Goal: Transaction & Acquisition: Purchase product/service

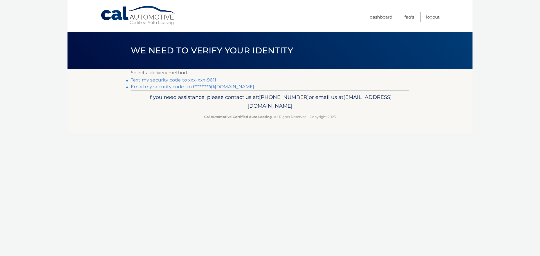
click at [188, 80] on link "Text my security code to xxx-xxx-9611" at bounding box center [173, 79] width 85 height 5
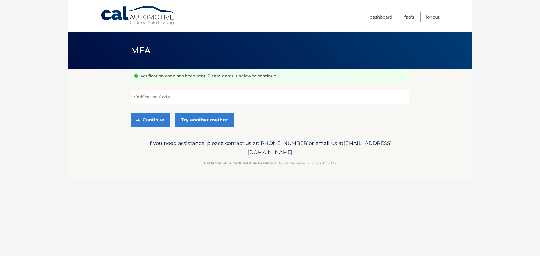
click at [163, 96] on input "Verification Code" at bounding box center [270, 97] width 278 height 14
type input "102859"
click at [131, 113] on button "Continue" at bounding box center [150, 120] width 39 height 14
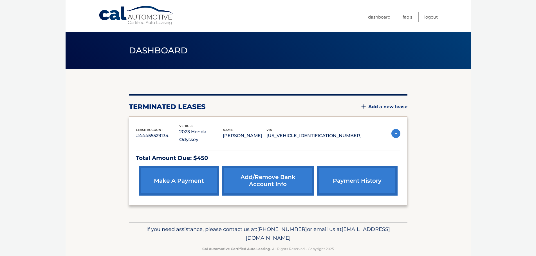
scroll to position [1, 0]
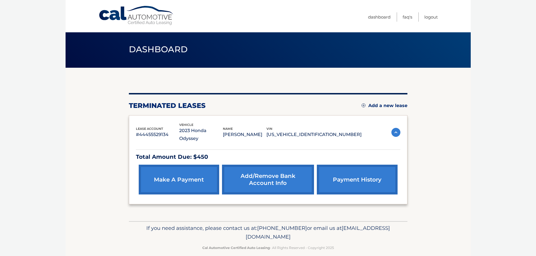
click at [362, 169] on link "payment history" at bounding box center [357, 180] width 80 height 30
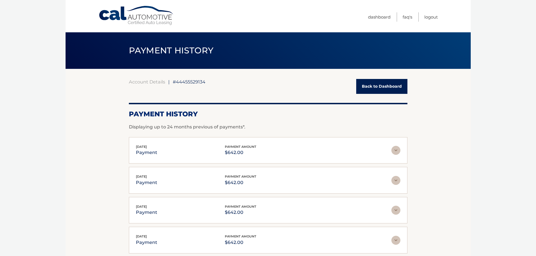
click at [368, 85] on link "Back to Dashboard" at bounding box center [381, 86] width 51 height 15
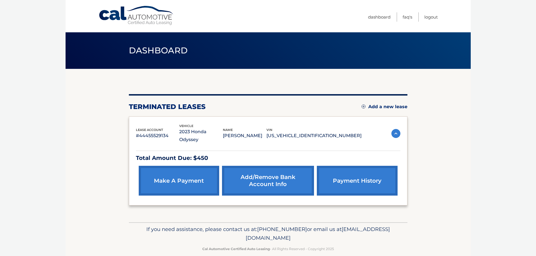
click at [174, 170] on link "make a payment" at bounding box center [179, 181] width 80 height 30
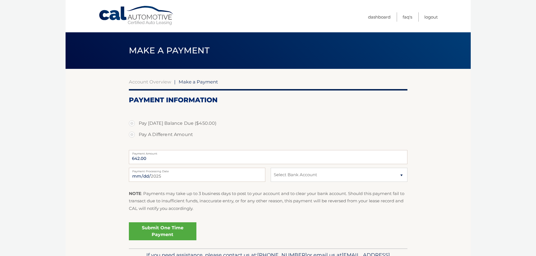
click at [131, 123] on label "Pay [DATE] Balance Due ($450.00)" at bounding box center [268, 123] width 278 height 11
click at [131, 123] on input "Pay Today's Balance Due ($450.00)" at bounding box center [134, 122] width 6 height 9
radio input "true"
type input "450.00"
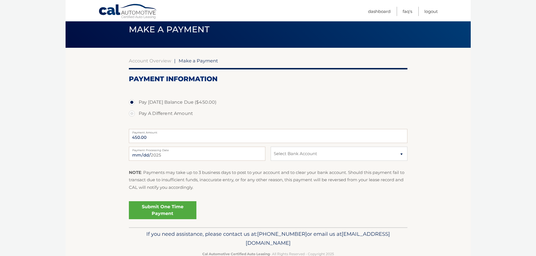
scroll to position [35, 0]
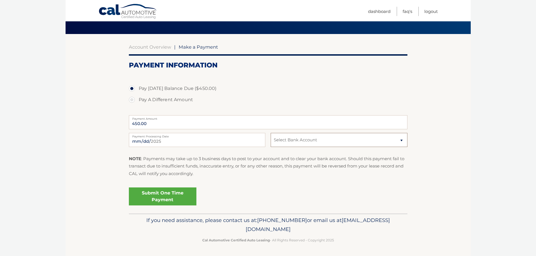
click at [308, 143] on select "Select Bank Account Checking PNC BANK, NEW JERSEY *****9838 Checking PNC BANK, …" at bounding box center [339, 140] width 136 height 14
select select "MDliNjc3YjItYjExOC00MWM5LTk0M2QtZTI5NGRiMDM0MDA1"
click at [271, 133] on select "Select Bank Account Checking PNC BANK, NEW JERSEY *****9838 Checking PNC BANK, …" at bounding box center [339, 140] width 136 height 14
click at [205, 146] on input "2025-09-12" at bounding box center [197, 140] width 136 height 14
type input "2025-09-25"
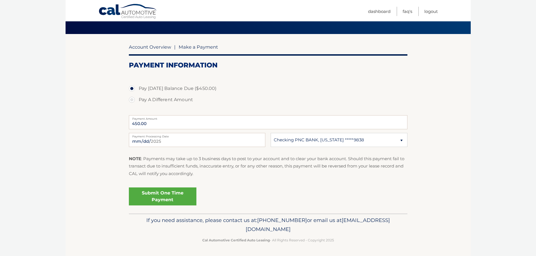
click at [154, 47] on link "Account Overview" at bounding box center [150, 47] width 42 height 6
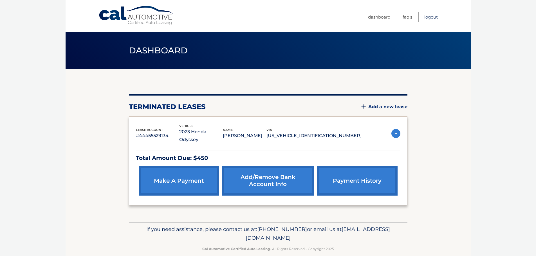
click at [434, 17] on link "Logout" at bounding box center [430, 16] width 13 height 9
